Goal: Information Seeking & Learning: Learn about a topic

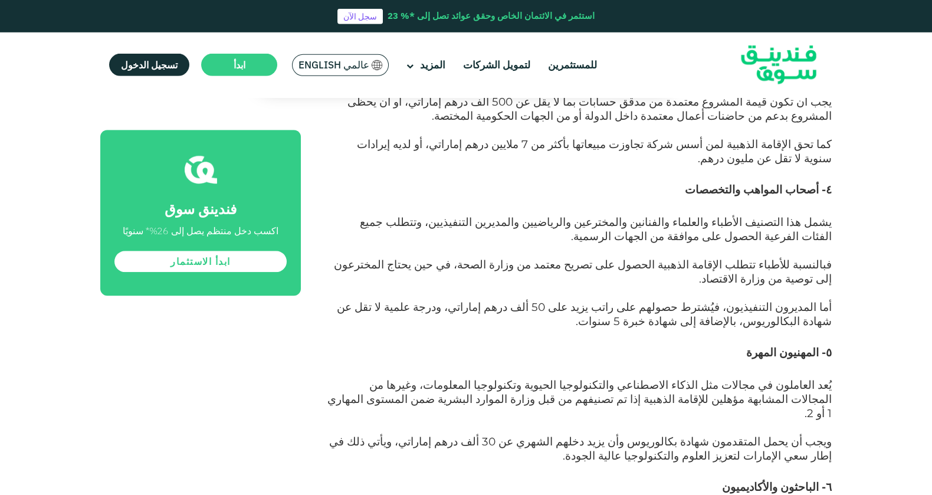
scroll to position [1405, 0]
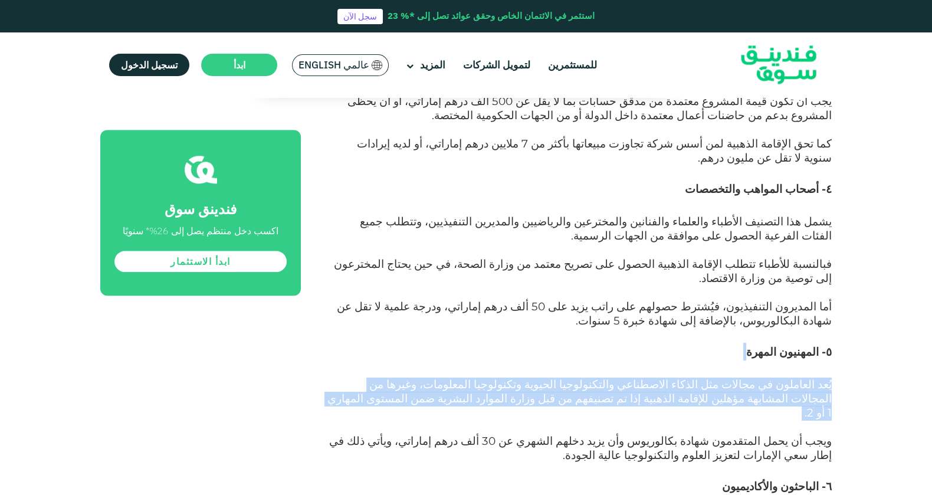
drag, startPoint x: 813, startPoint y: 233, endPoint x: 560, endPoint y: 257, distance: 254.7
click at [550, 378] on p "يُعد العاملون في مجالات مثل الذكاء الاصطناعي والتكنولوجيا الحيوية وتكنولوجيا ال…" at bounding box center [579, 406] width 504 height 57
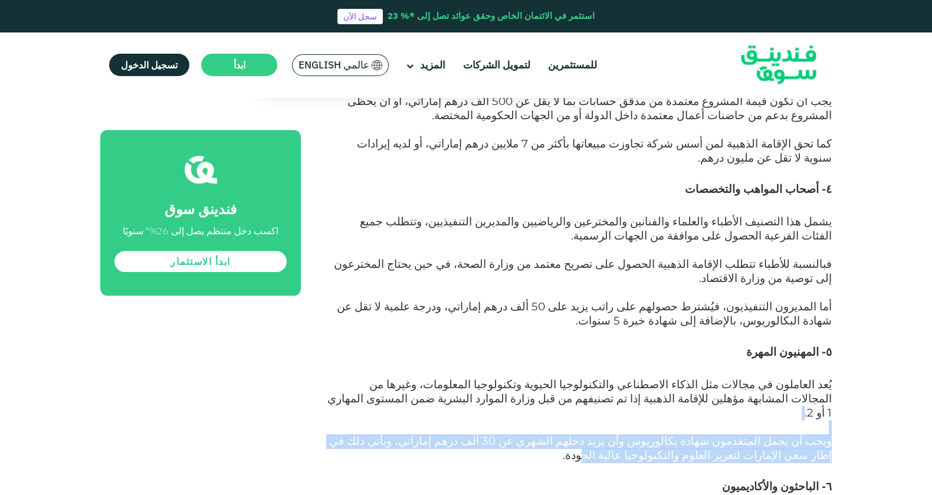
drag, startPoint x: 820, startPoint y: 264, endPoint x: 732, endPoint y: 281, distance: 89.6
click at [633, 434] on span "ويجب أن يحمل المتقدمون شهادة بكالوريوس وأن يزيد دخلهم الشهري عن 30 ألف درهم إما…" at bounding box center [580, 448] width 503 height 28
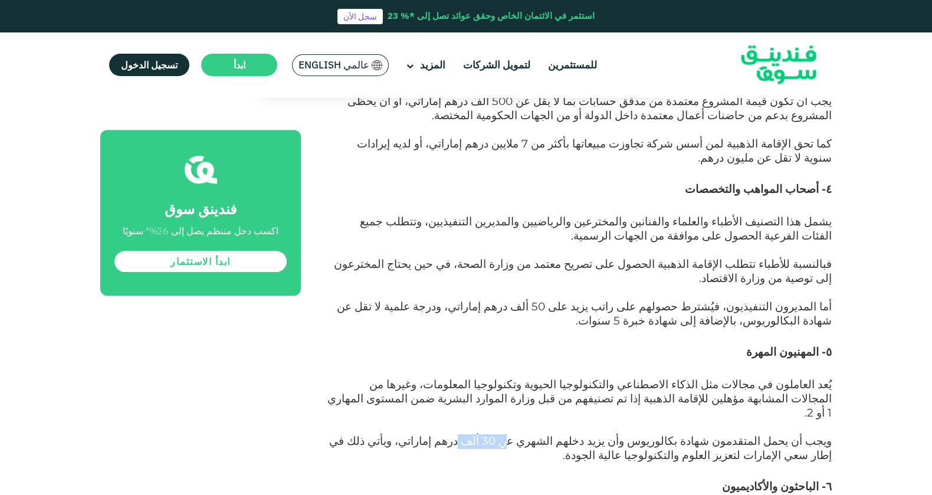
drag, startPoint x: 582, startPoint y: 275, endPoint x: 543, endPoint y: 278, distance: 39.1
click at [543, 434] on span "ويجب أن يحمل المتقدمون شهادة بكالوريوس وأن يزيد دخلهم الشهري عن 30 ألف درهم إما…" at bounding box center [580, 448] width 503 height 28
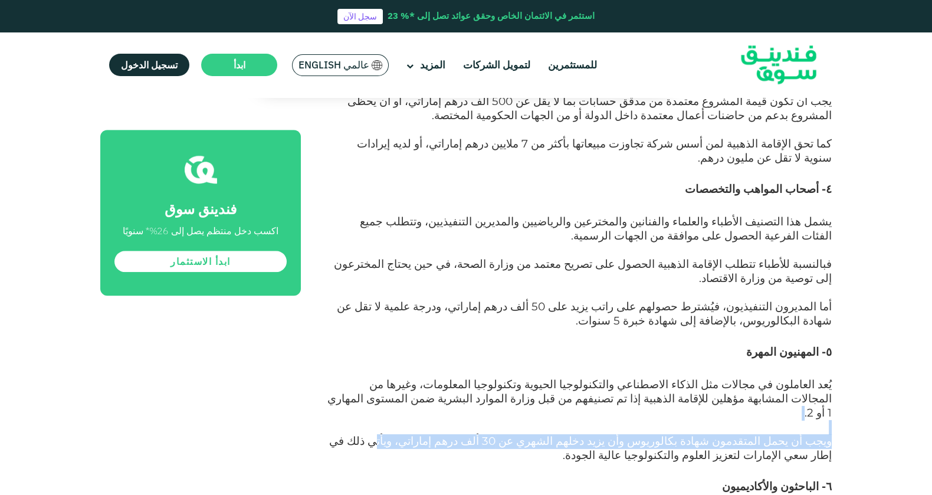
drag, startPoint x: 452, startPoint y: 273, endPoint x: 382, endPoint y: 265, distance: 71.3
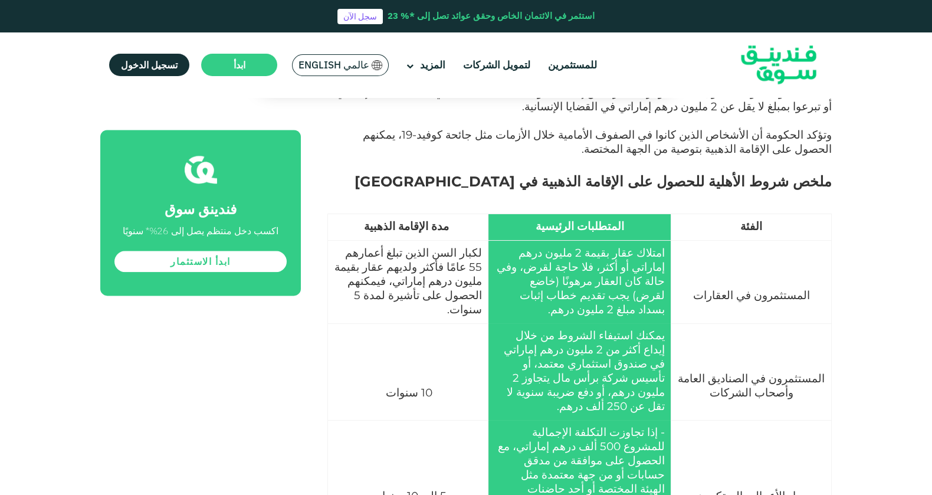
scroll to position [1660, 0]
